Goal: Find specific page/section: Find specific page/section

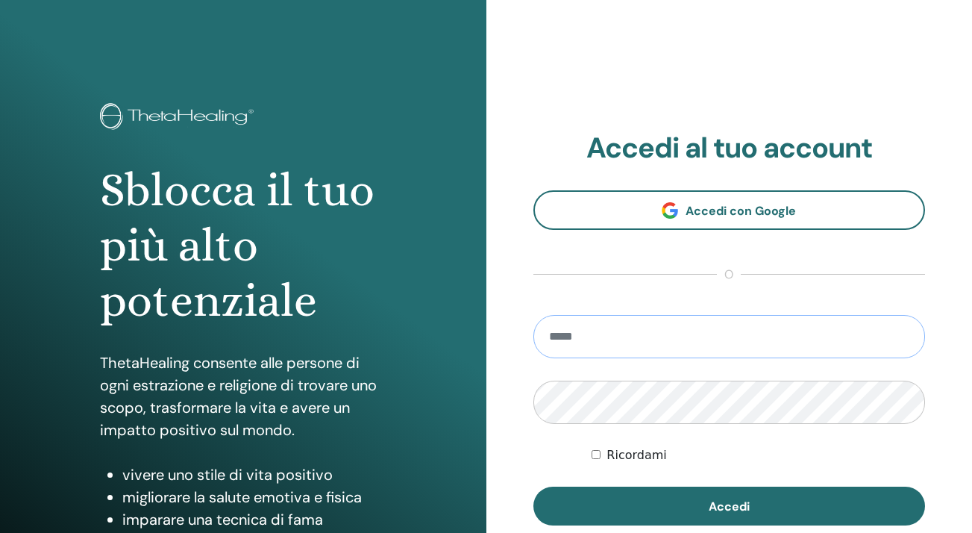
type input "**********"
click at [729, 506] on button "Accedi" at bounding box center [729, 505] width 392 height 39
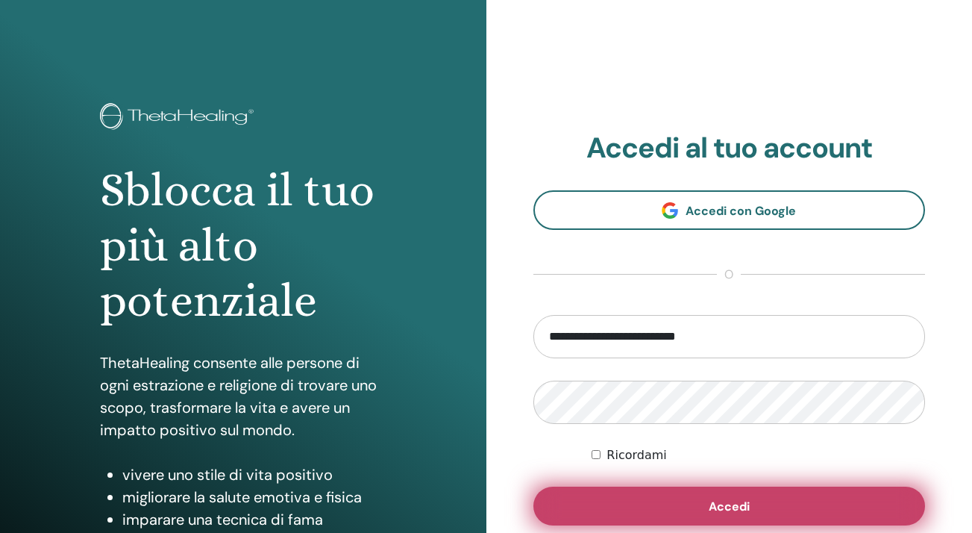
click at [700, 500] on button "Accedi" at bounding box center [729, 505] width 392 height 39
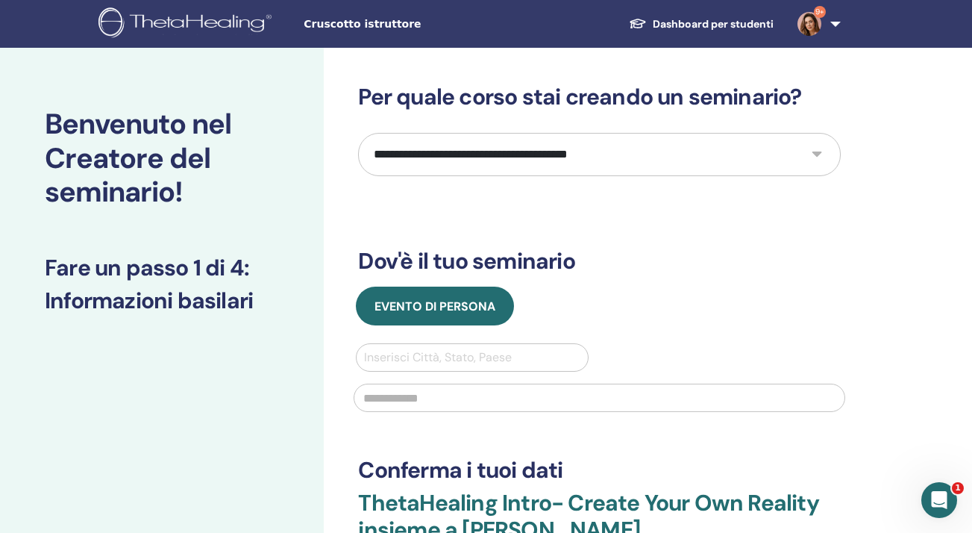
click at [365, 26] on span "Cruscotto istruttore" at bounding box center [416, 24] width 224 height 16
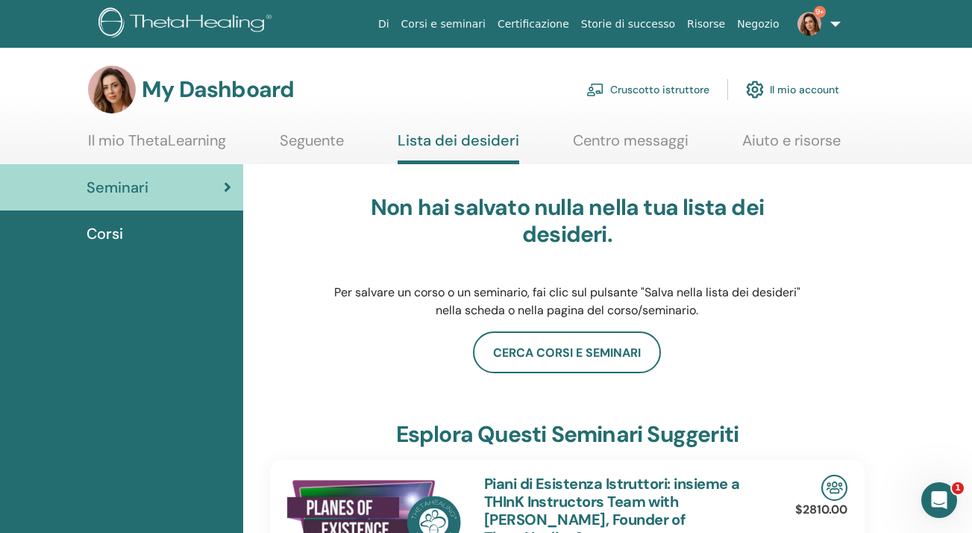
drag, startPoint x: 628, startPoint y: 90, endPoint x: 430, endPoint y: 215, distance: 234.0
click at [628, 90] on link "Cruscotto istruttore" at bounding box center [647, 89] width 123 height 33
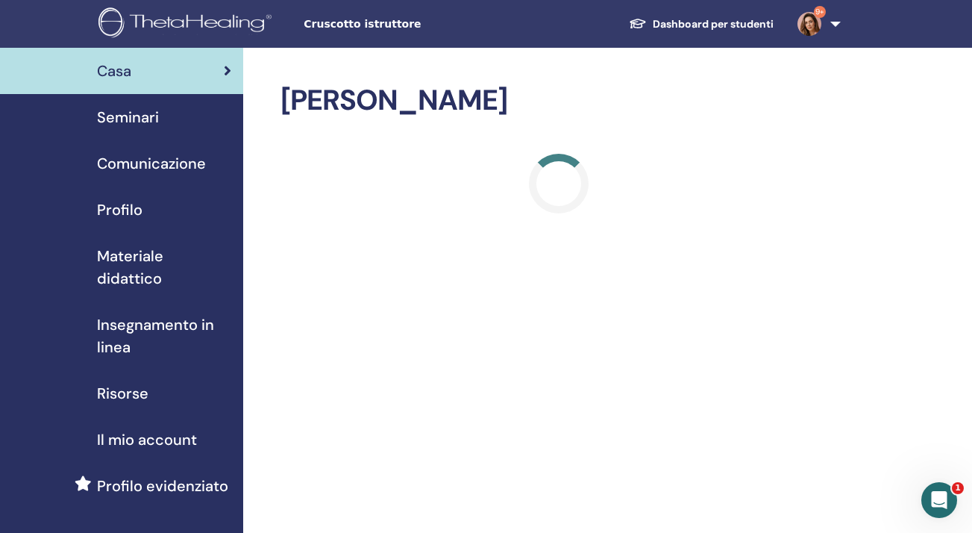
click at [122, 112] on span "Seminari" at bounding box center [128, 117] width 62 height 22
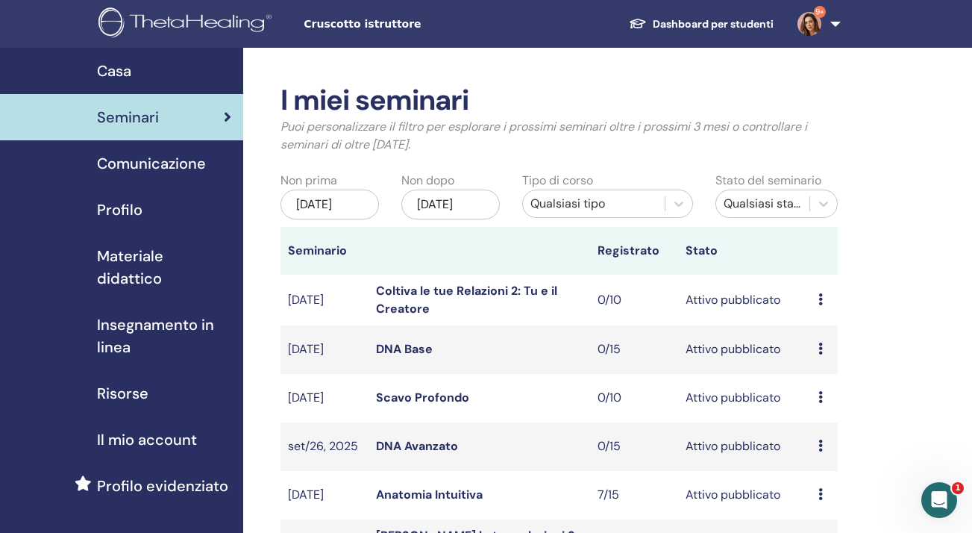
click at [412, 453] on link "DNA Avanzato" at bounding box center [417, 446] width 82 height 16
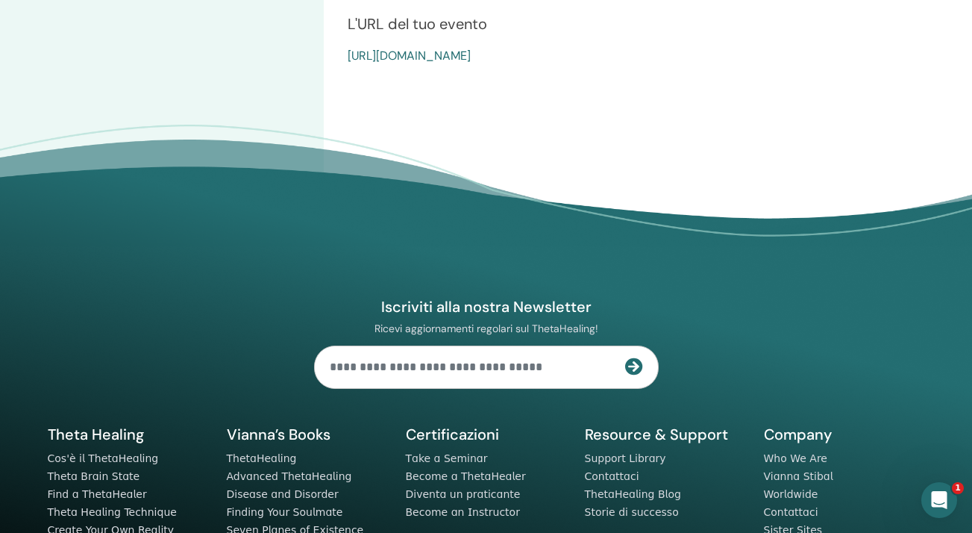
scroll to position [674, 0]
